Goal: Information Seeking & Learning: Check status

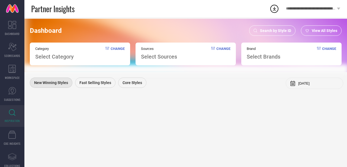
click at [279, 27] on div "Search by Style ID" at bounding box center [272, 30] width 46 height 10
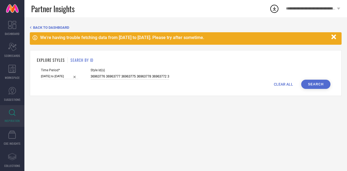
click at [135, 78] on input "36963776 36963777 36963775 36963778 36963772 36963771 36963770 36573572 3657357…" at bounding box center [130, 76] width 79 height 6
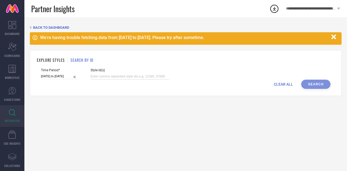
paste input "32770687 23423138 26715538 32406937 25683136 32770683 27433336 25679822 2567984…"
type input "32770687 23423138 26715538 32406937 25683136 32770683 27433336 25679822 2567984…"
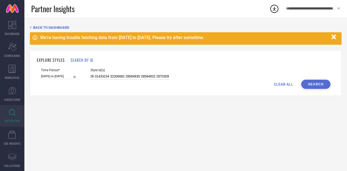
select select "8"
select select "2025"
select select "9"
select select "2025"
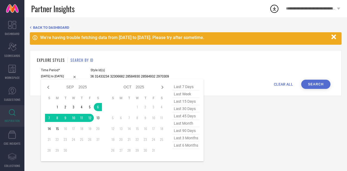
click at [59, 78] on input "[DATE] to [DATE]" at bounding box center [59, 76] width 37 height 6
type input "32770687 23423138 26715538 32406937 25683136 32770683 27433336 25679822 2567984…"
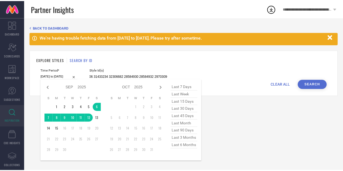
scroll to position [0, 0]
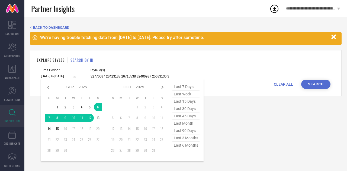
click at [192, 138] on span "last 3 months" at bounding box center [185, 137] width 27 height 7
type input "[DATE] to [DATE]"
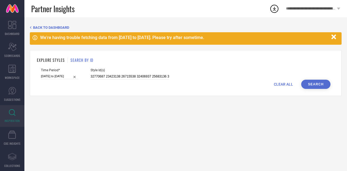
click at [312, 83] on button "Search" at bounding box center [315, 84] width 29 height 9
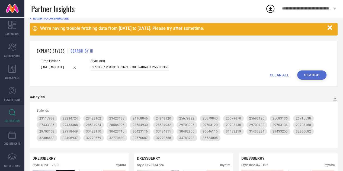
scroll to position [11, 0]
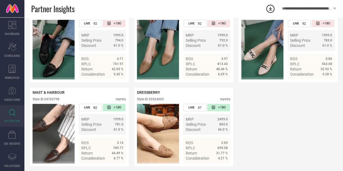
scroll to position [1272, 0]
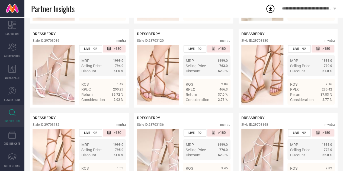
scroll to position [621, 0]
